Goal: Task Accomplishment & Management: Manage account settings

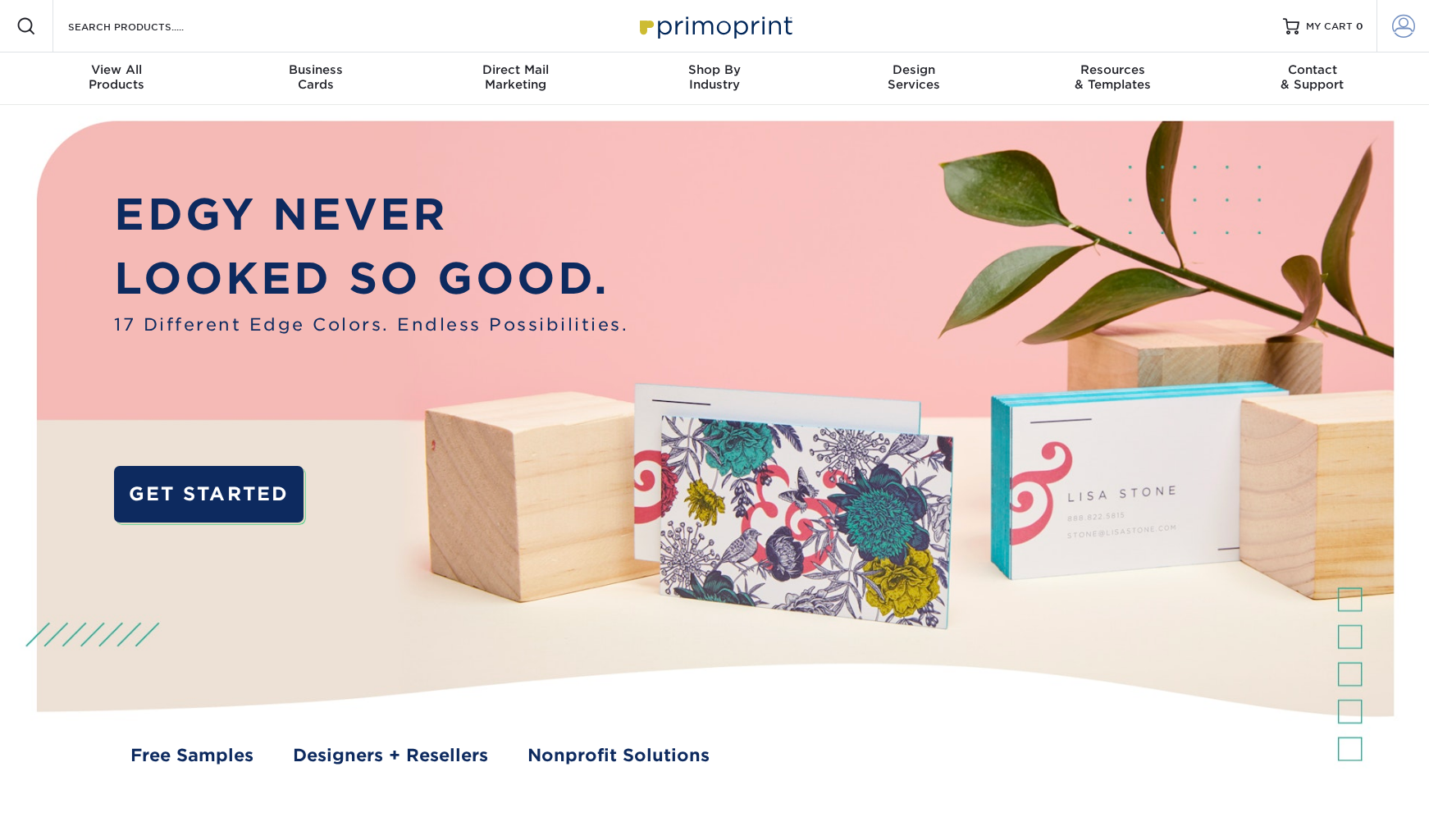
click at [1406, 28] on span at bounding box center [1404, 27] width 23 height 23
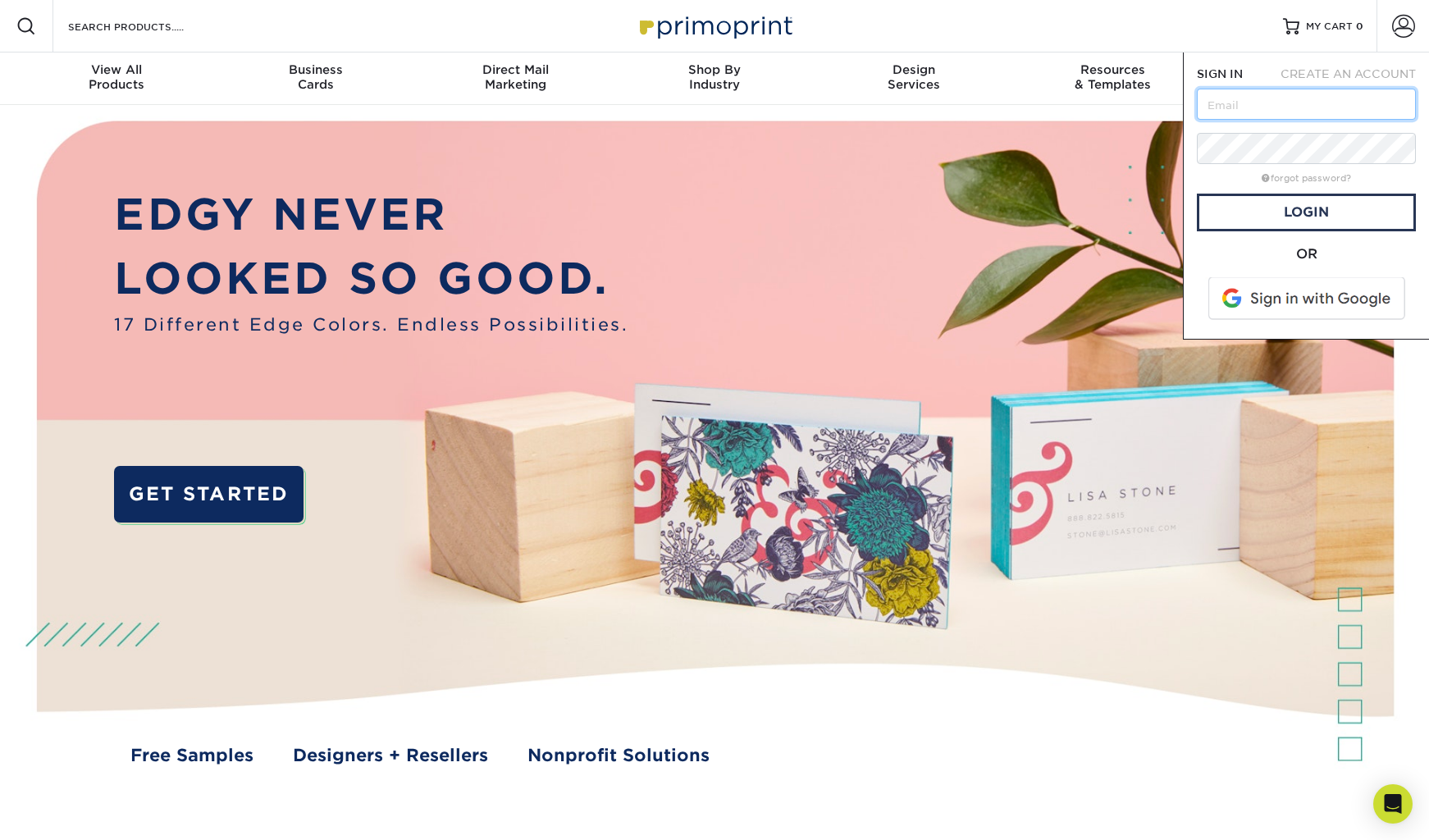
click at [1272, 100] on input "text" at bounding box center [1306, 104] width 219 height 31
type input "[PERSON_NAME][EMAIL_ADDRESS][DOMAIN_NAME]"
click at [1280, 182] on link "forgot password?" at bounding box center [1306, 179] width 90 height 11
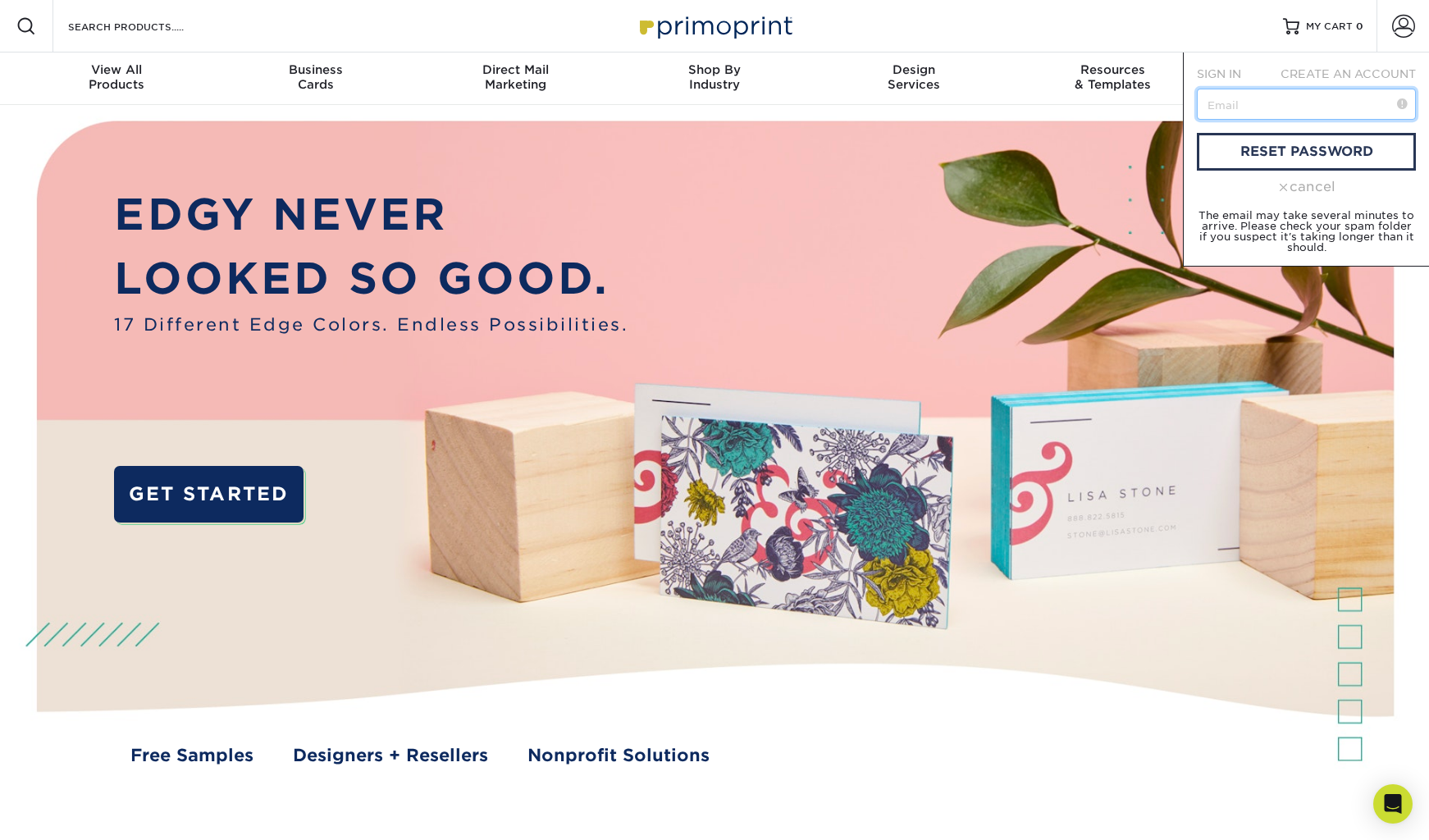
click at [1258, 102] on input "text" at bounding box center [1306, 104] width 219 height 31
type input "irene@jsweeneylaw.com"
click at [1278, 159] on link "reset password" at bounding box center [1306, 151] width 219 height 37
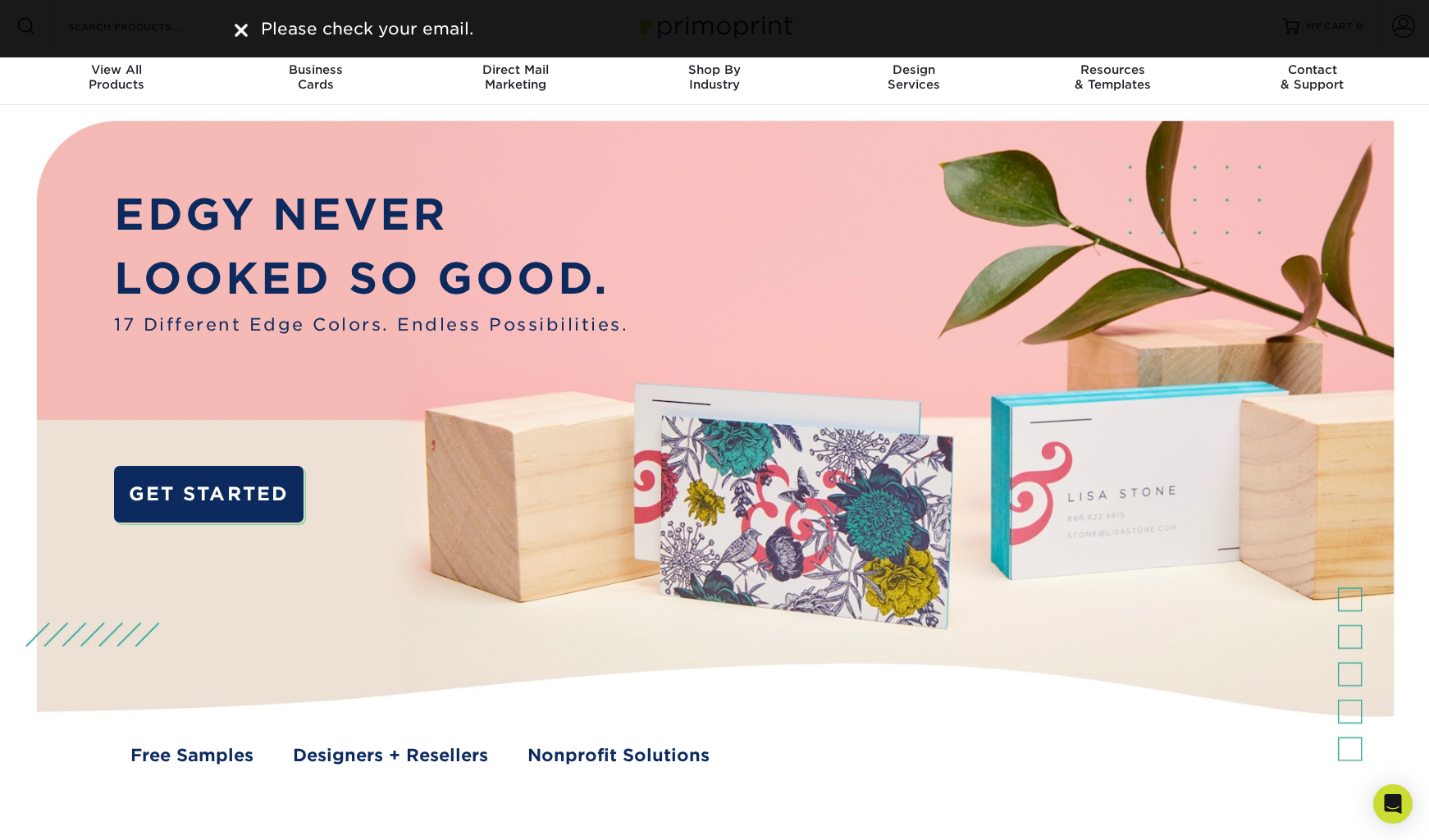
drag, startPoint x: 1278, startPoint y: 159, endPoint x: 677, endPoint y: 57, distance: 609.6
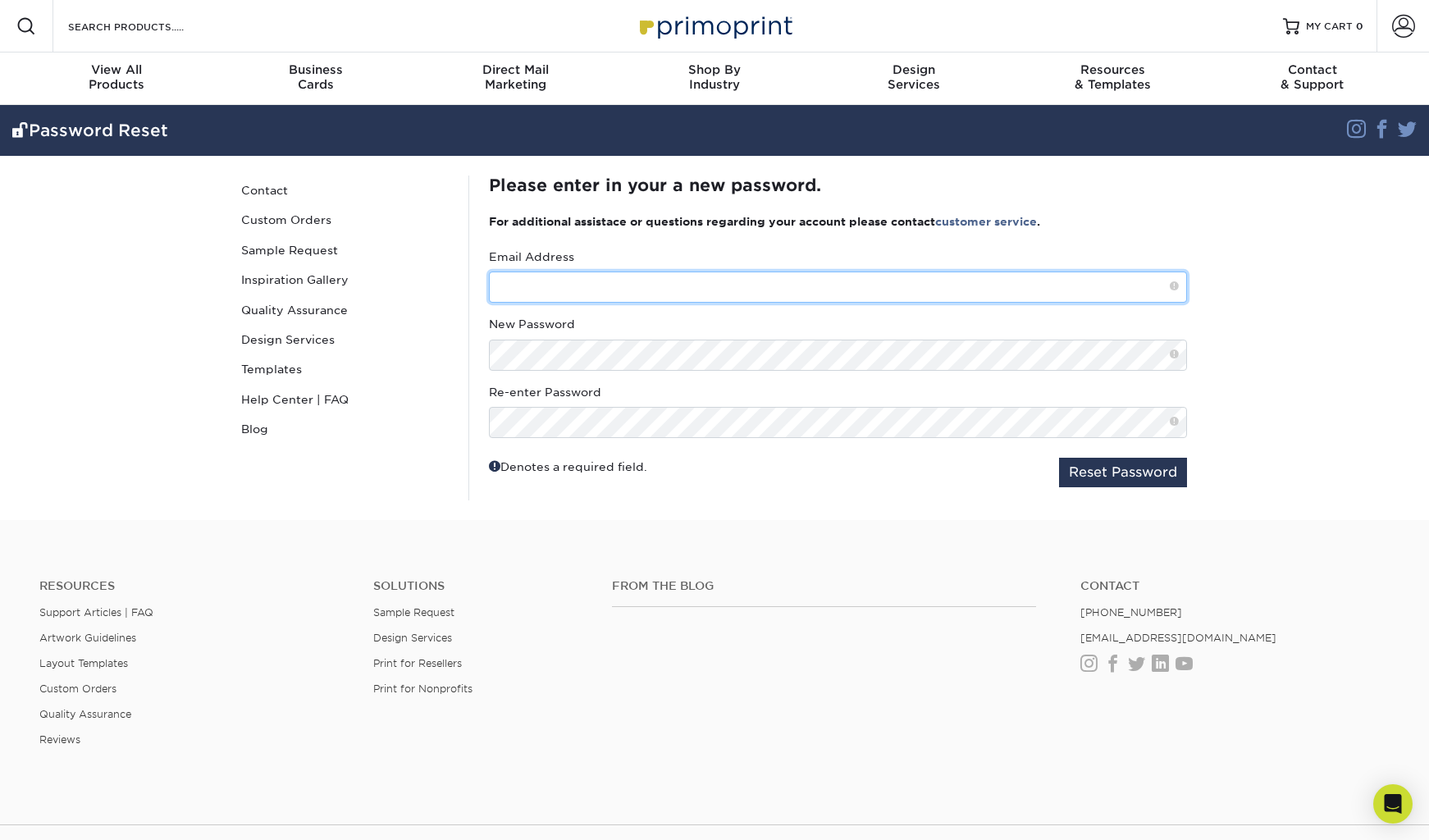
click at [687, 290] on input "text" at bounding box center [838, 287] width 698 height 31
type input "[PERSON_NAME][EMAIL_ADDRESS][DOMAIN_NAME]"
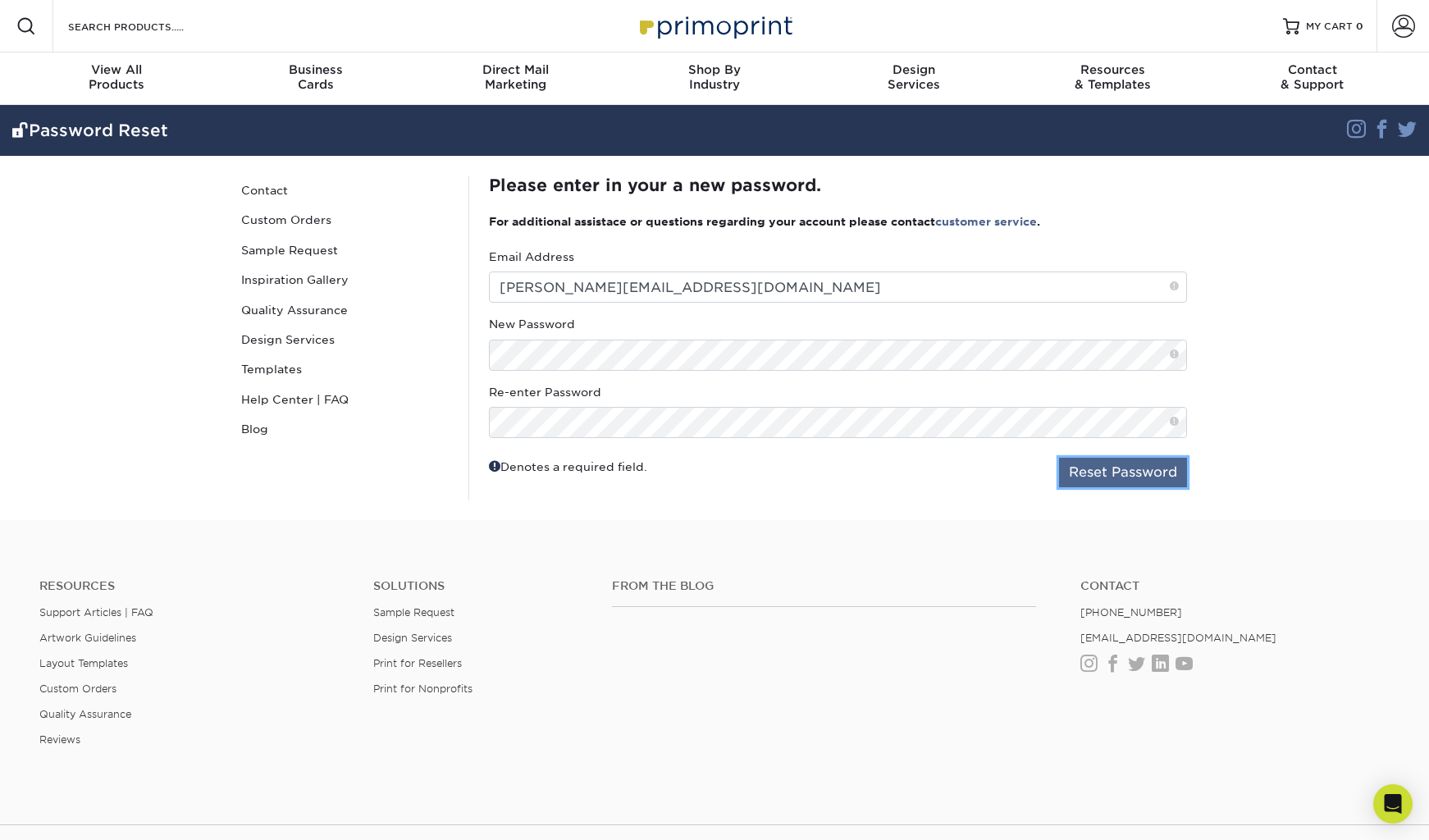
click at [1116, 478] on button "Reset Password" at bounding box center [1123, 472] width 128 height 29
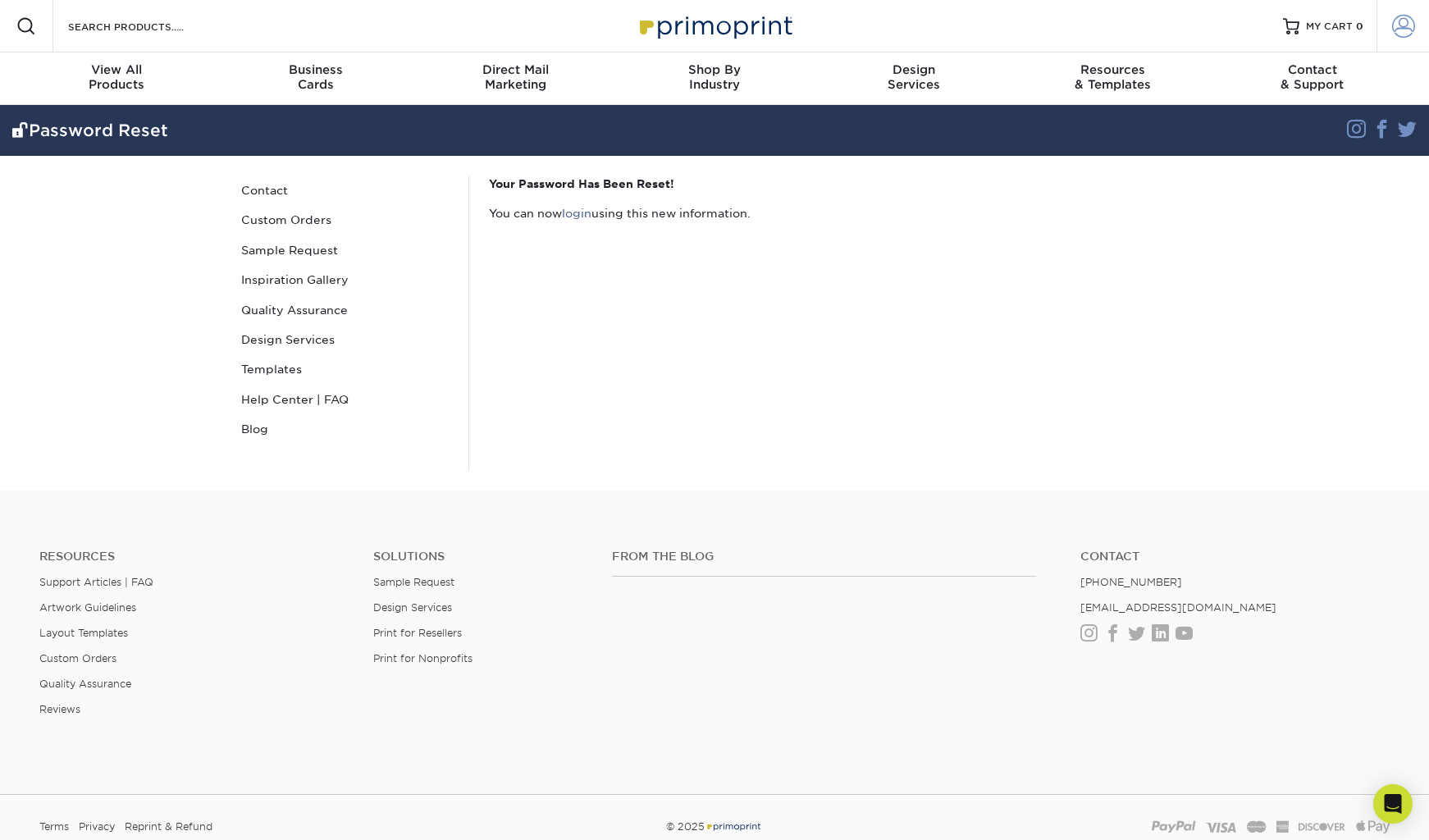
click at [1396, 20] on span at bounding box center [1404, 27] width 23 height 23
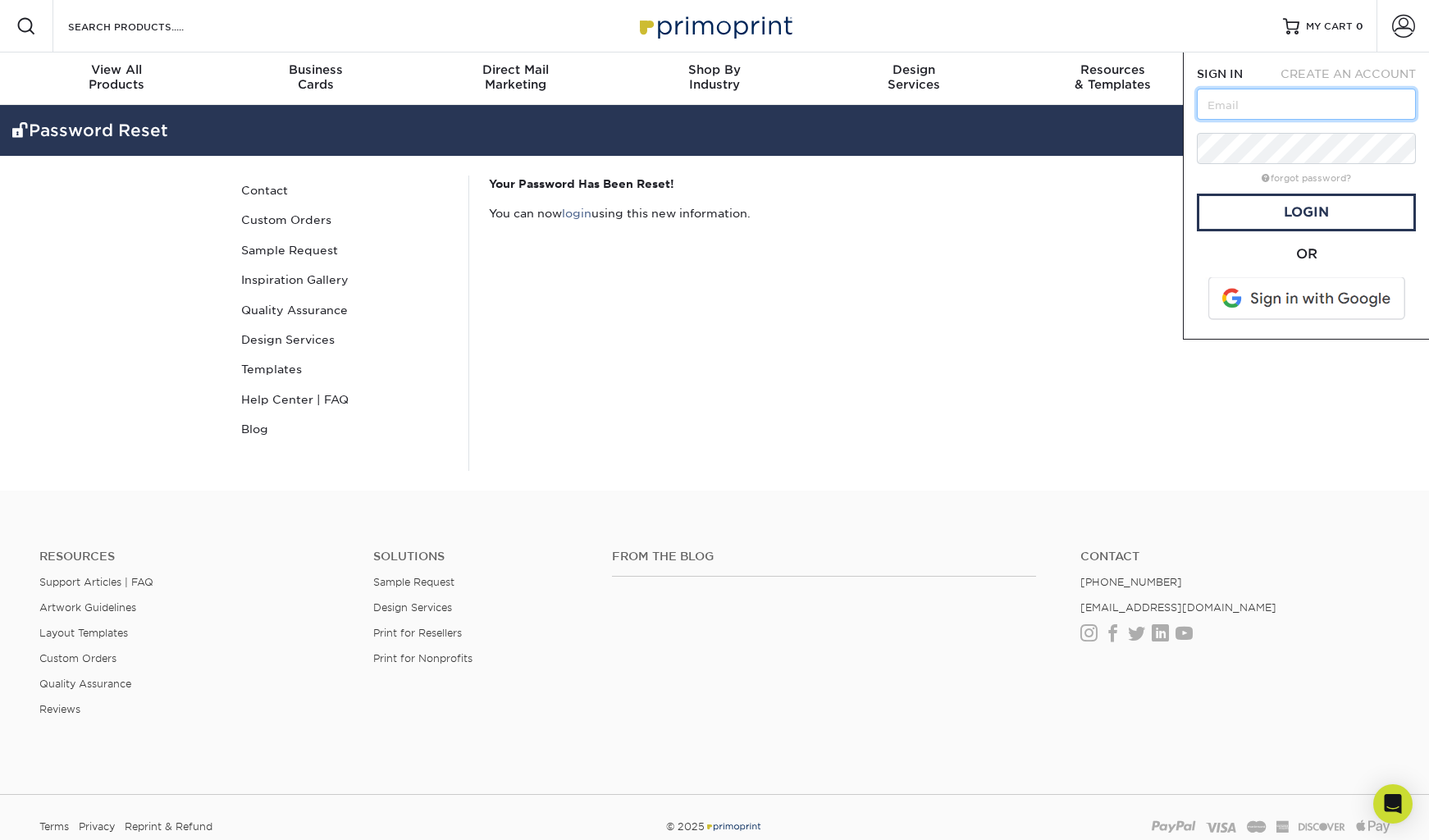
click at [1278, 104] on input "text" at bounding box center [1306, 104] width 219 height 31
type input "[PERSON_NAME][EMAIL_ADDRESS][DOMAIN_NAME]"
click at [1288, 212] on link "Login" at bounding box center [1306, 213] width 219 height 37
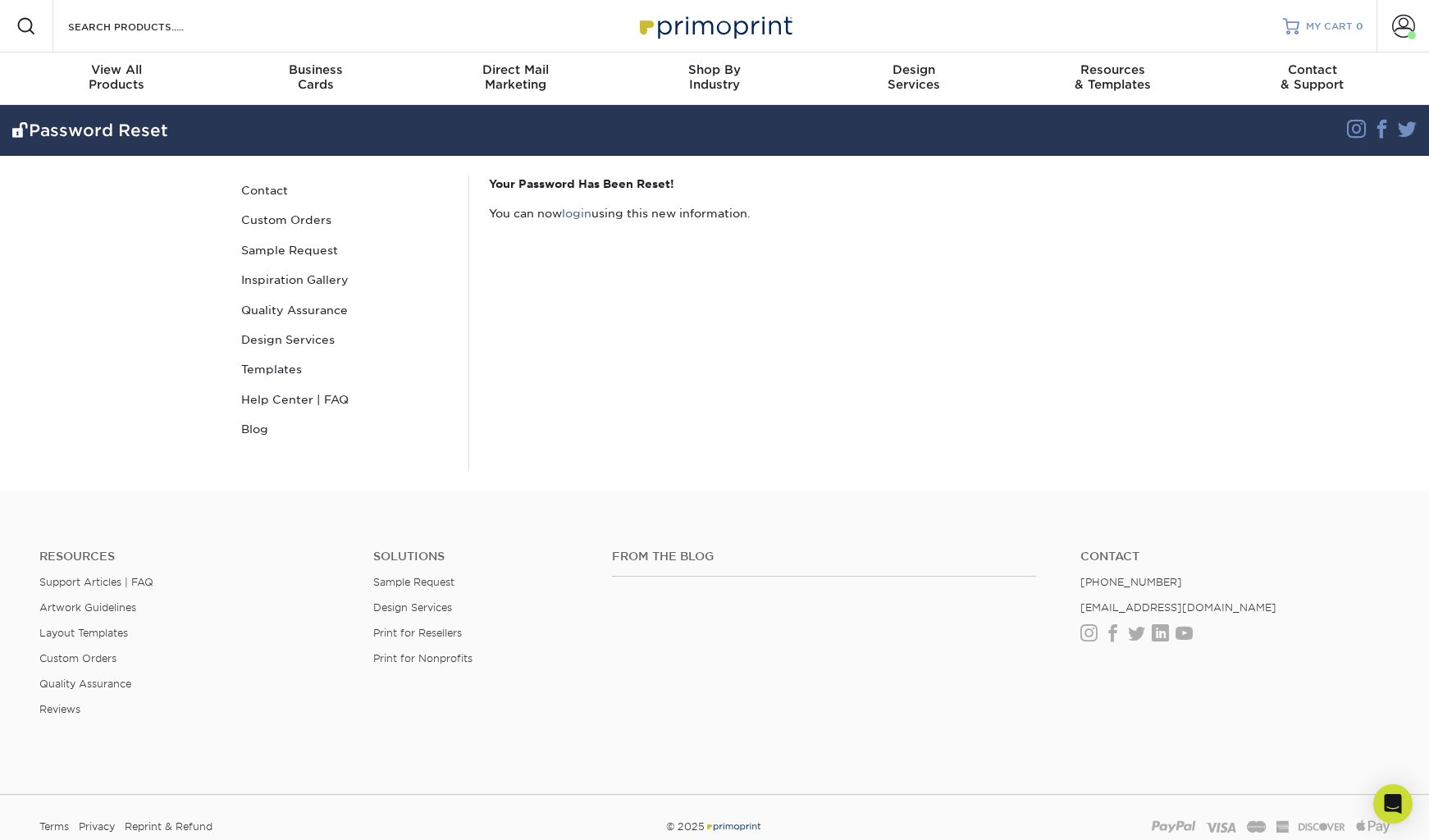
click at [1317, 27] on span "MY CART" at bounding box center [1329, 27] width 47 height 14
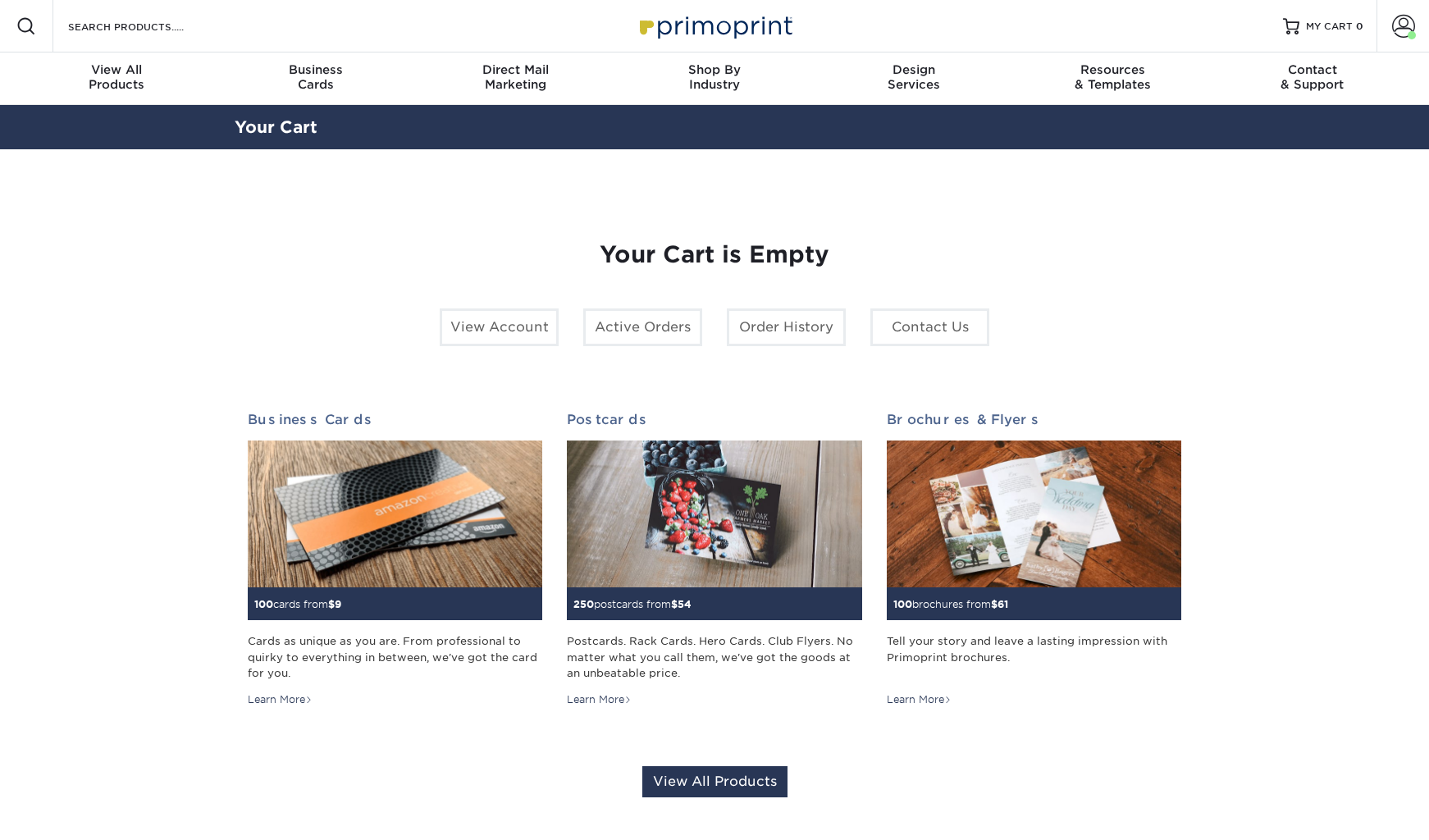
click at [1396, 26] on span at bounding box center [1404, 27] width 23 height 23
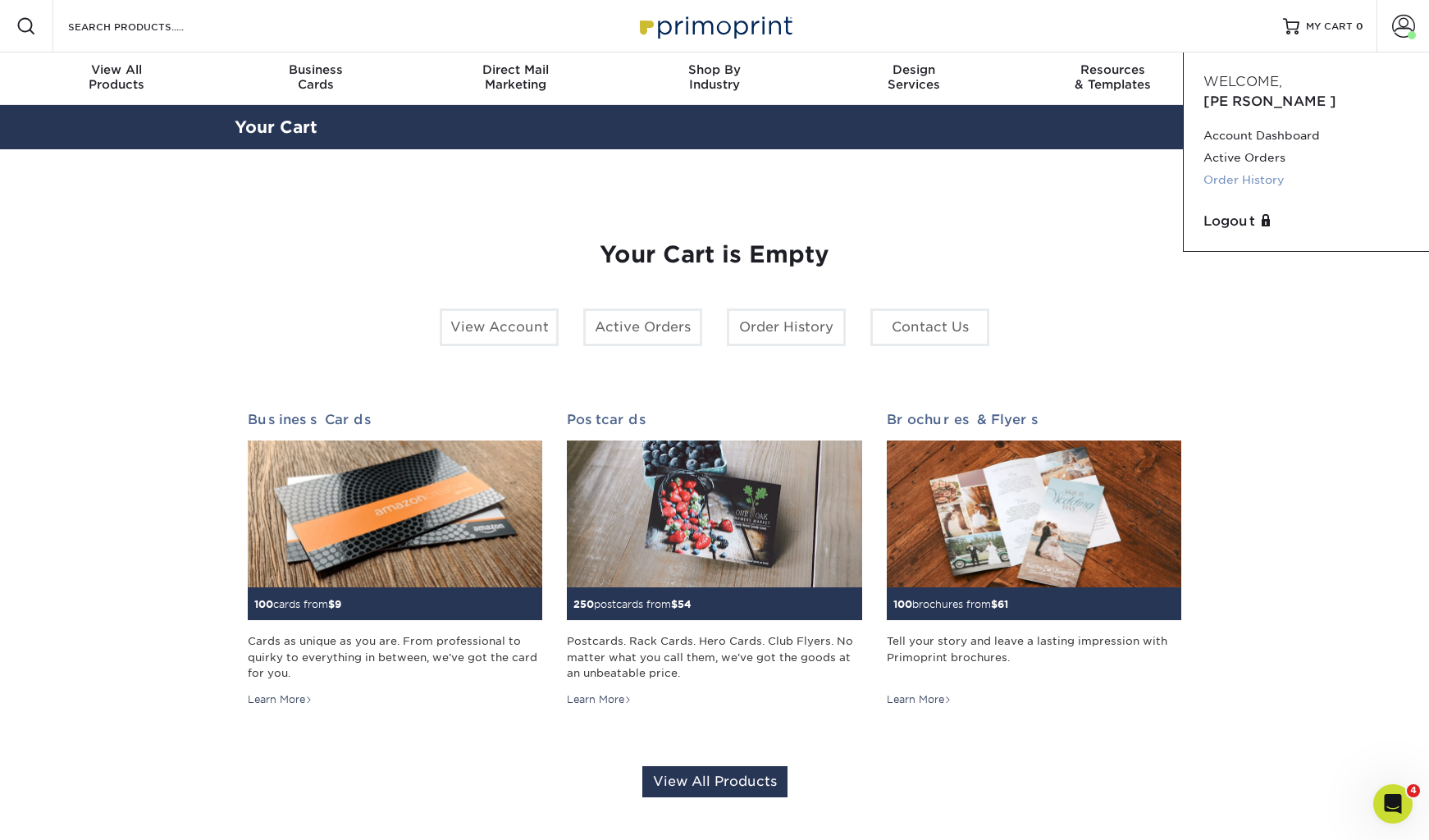
click at [1239, 169] on link "Order History" at bounding box center [1306, 180] width 206 height 22
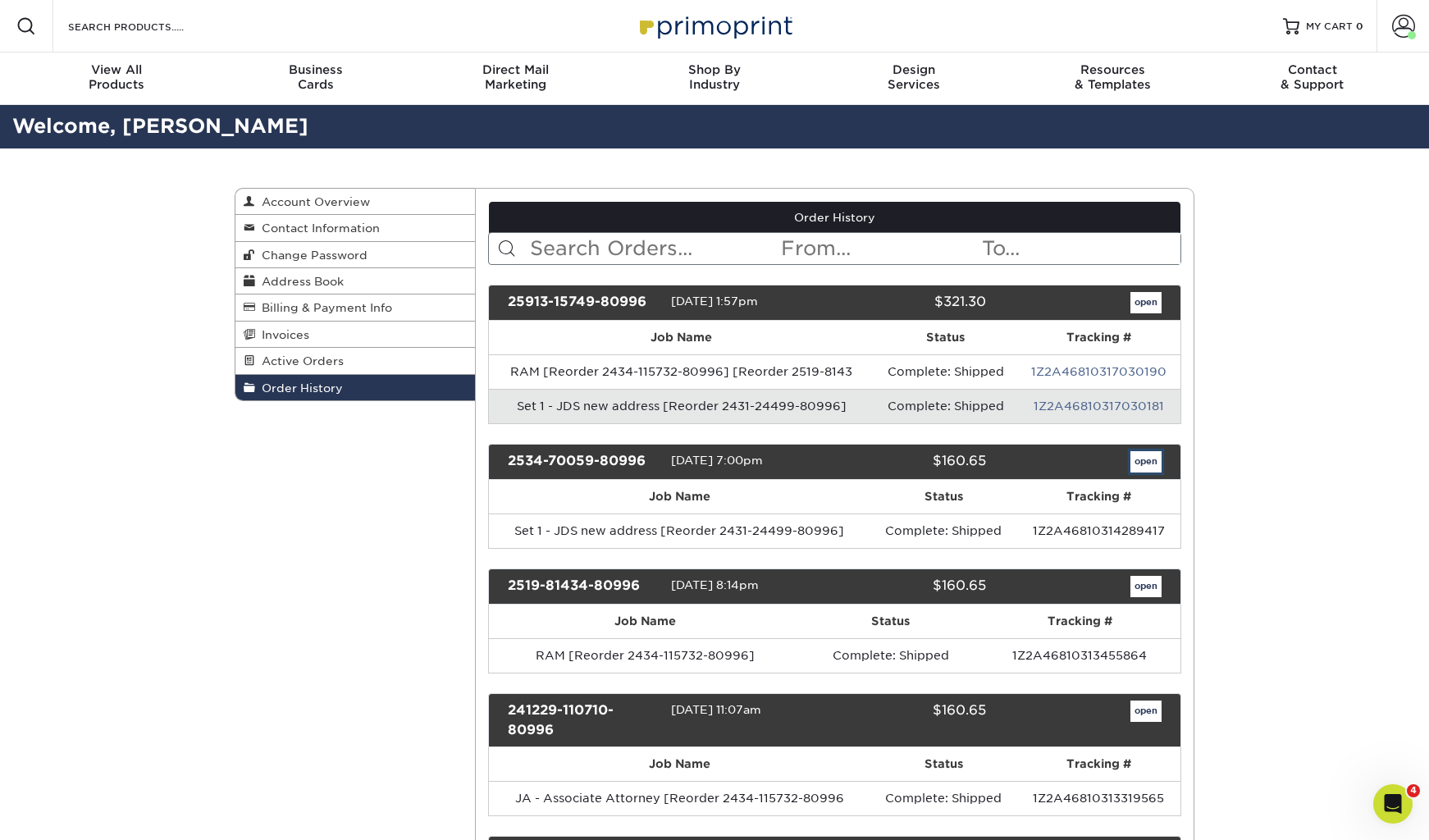
click at [1149, 458] on link "open" at bounding box center [1146, 462] width 31 height 21
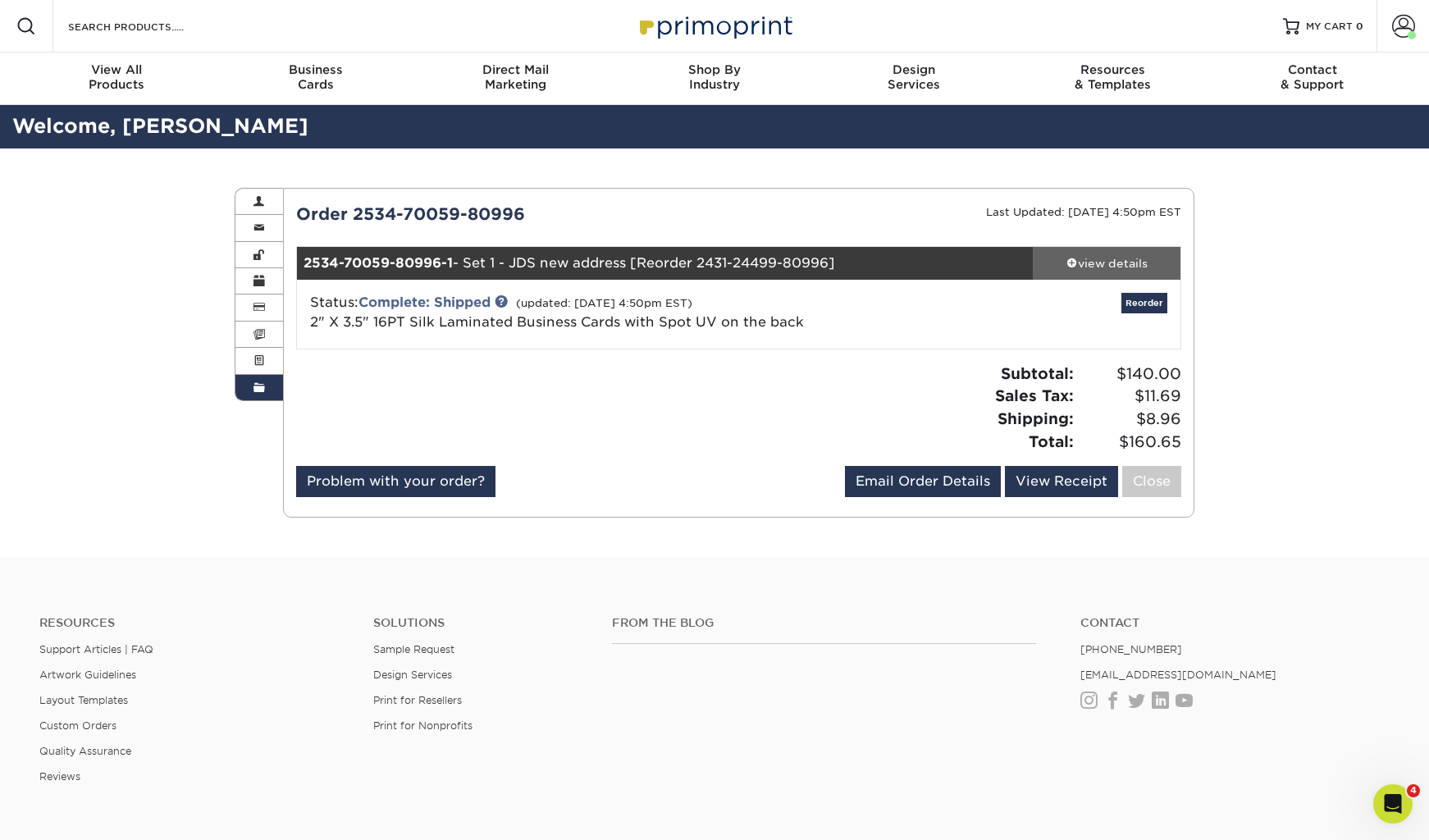
click at [1116, 256] on div "view details" at bounding box center [1107, 263] width 148 height 16
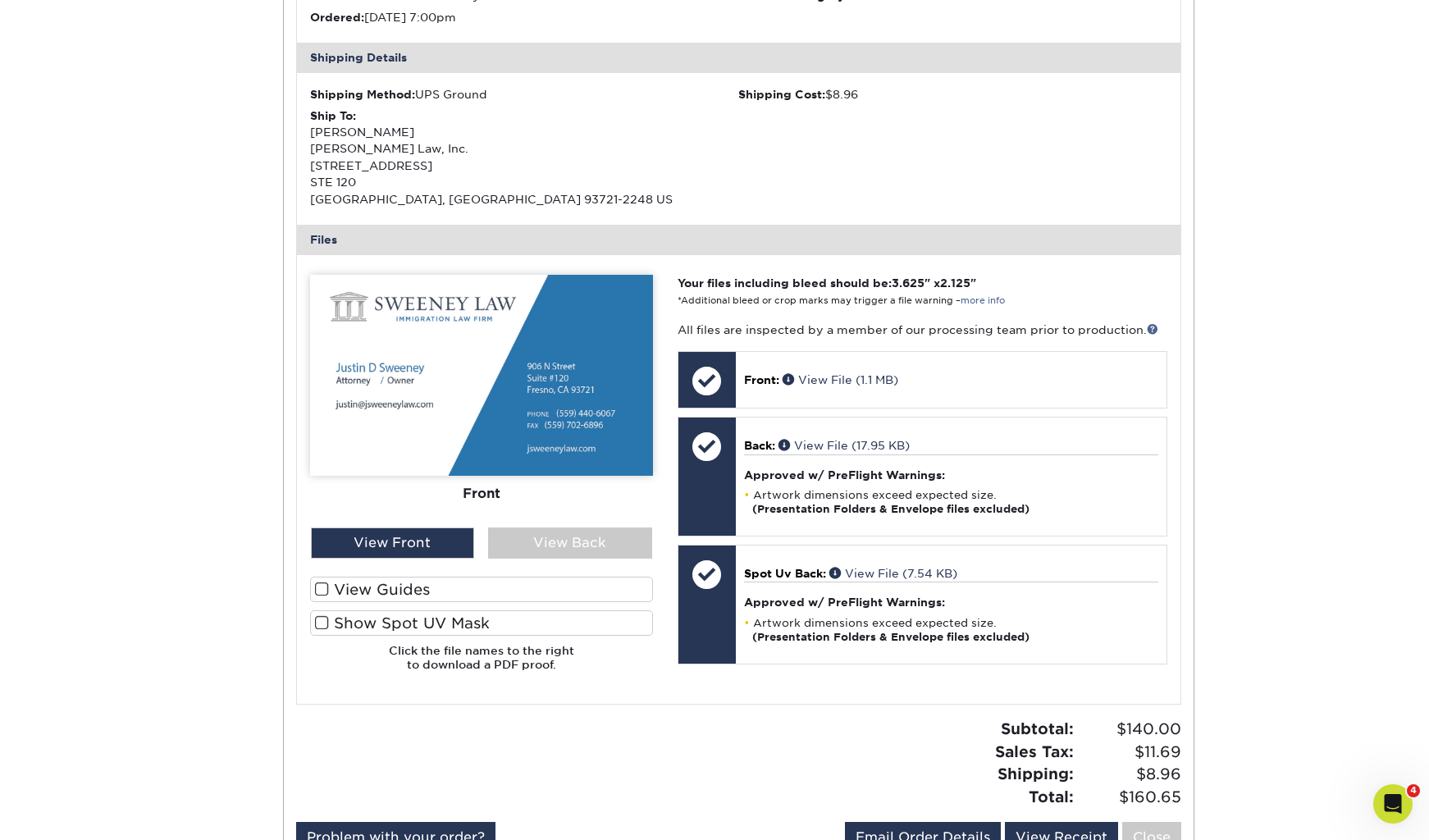
scroll to position [469, 0]
